Goal: Information Seeking & Learning: Learn about a topic

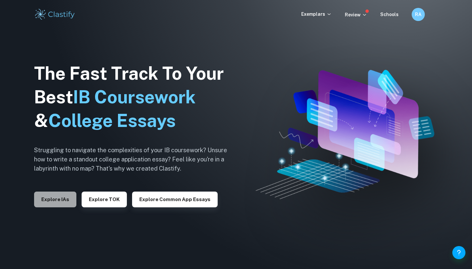
click at [64, 205] on button "Explore IAs" at bounding box center [55, 199] width 42 height 16
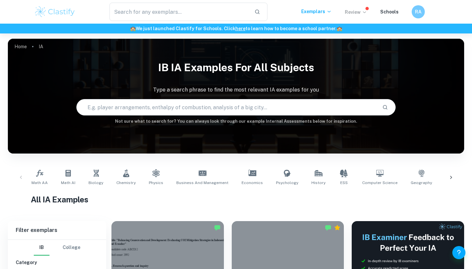
click at [367, 12] on icon at bounding box center [364, 11] width 5 height 5
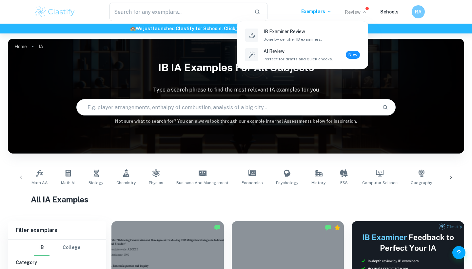
click at [368, 12] on div at bounding box center [236, 134] width 472 height 269
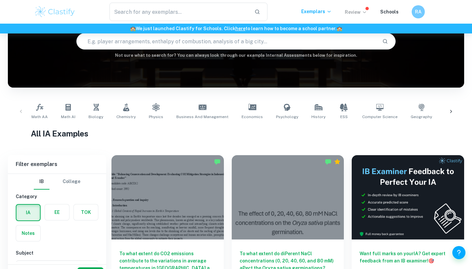
scroll to position [53, 0]
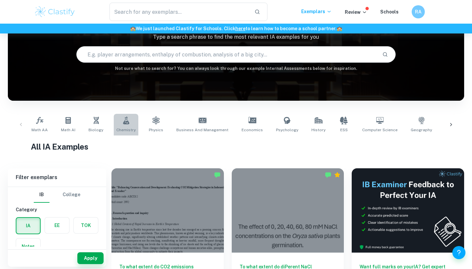
click at [134, 130] on link "Chemistry" at bounding box center [126, 125] width 25 height 22
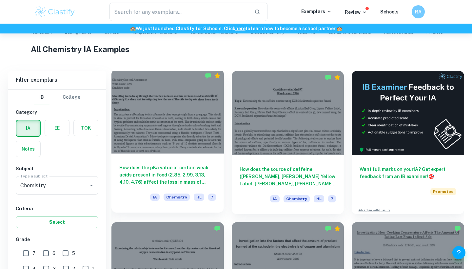
scroll to position [206, 0]
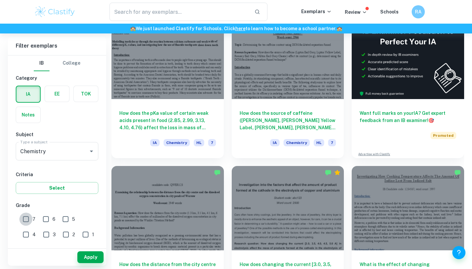
click at [26, 219] on input "7" at bounding box center [25, 218] width 13 height 13
checkbox input "true"
click at [94, 260] on button "Apply" at bounding box center [90, 257] width 26 height 12
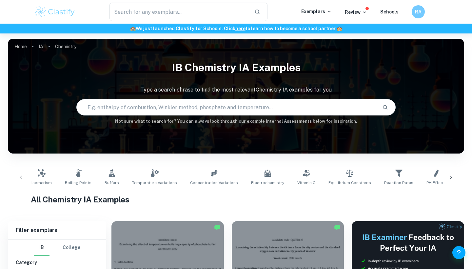
scroll to position [0, 0]
drag, startPoint x: 330, startPoint y: 30, endPoint x: 283, endPoint y: 33, distance: 46.6
click at [283, 33] on div "🏫 We just launched Clastify for Schools. Click here to learn how to become a sc…" at bounding box center [236, 29] width 472 height 10
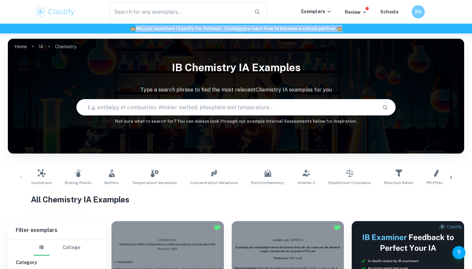
drag, startPoint x: 138, startPoint y: 29, endPoint x: 320, endPoint y: 28, distance: 181.5
click at [320, 29] on h6 "🏫 We just launched Clastify for Schools. Click here to learn how to become a sc…" at bounding box center [235, 28] width 469 height 7
click at [320, 28] on h6 "🏫 We just launched Clastify for Schools. Click here to learn how to become a sc…" at bounding box center [235, 28] width 469 height 7
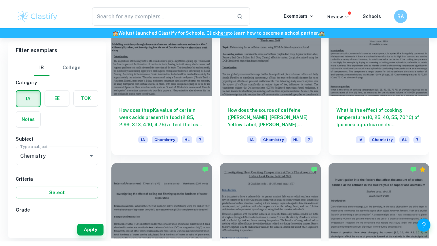
scroll to position [350, 0]
